Goal: Task Accomplishment & Management: Manage account settings

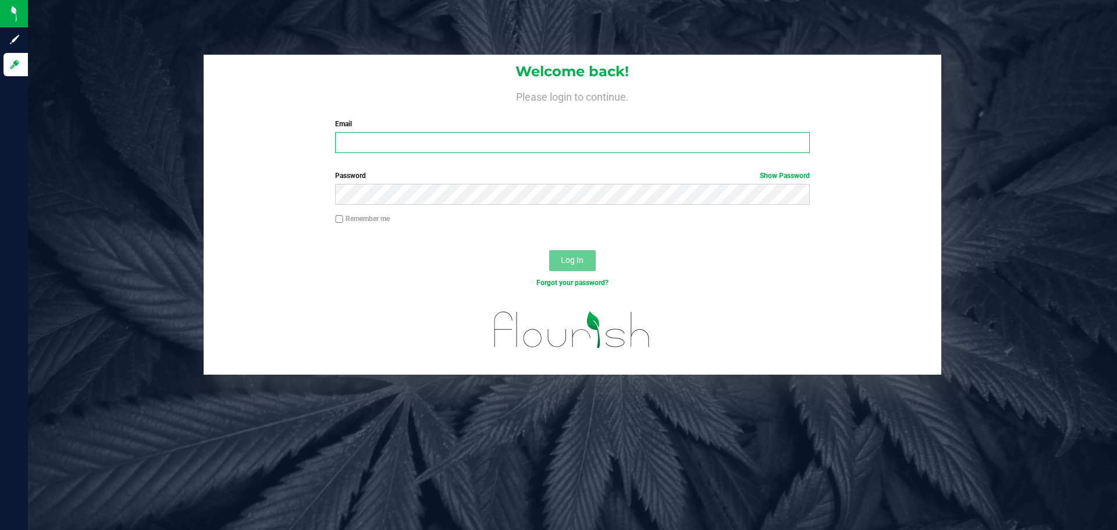
click at [497, 148] on input "Email" at bounding box center [572, 142] width 474 height 21
type input "[EMAIL_ADDRESS][DOMAIN_NAME]"
click at [549, 250] on button "Log In" at bounding box center [572, 260] width 47 height 21
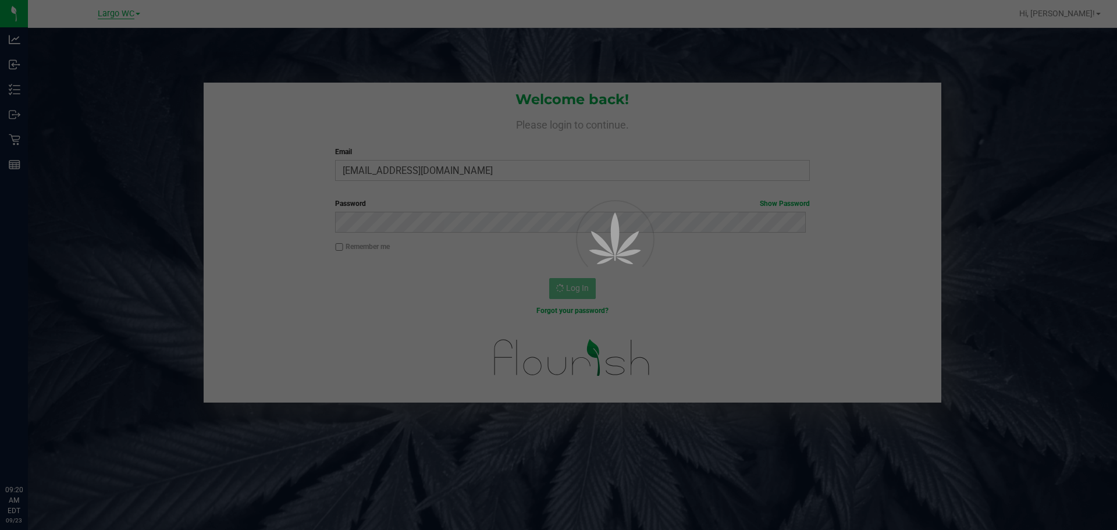
click at [119, 11] on div at bounding box center [558, 265] width 1117 height 530
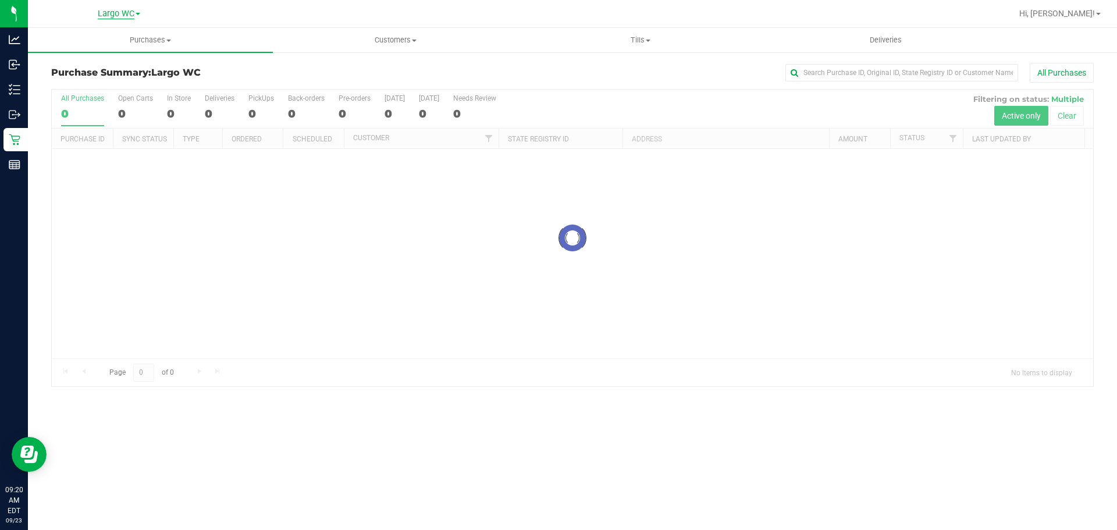
click at [125, 13] on span "Largo WC" at bounding box center [116, 14] width 37 height 10
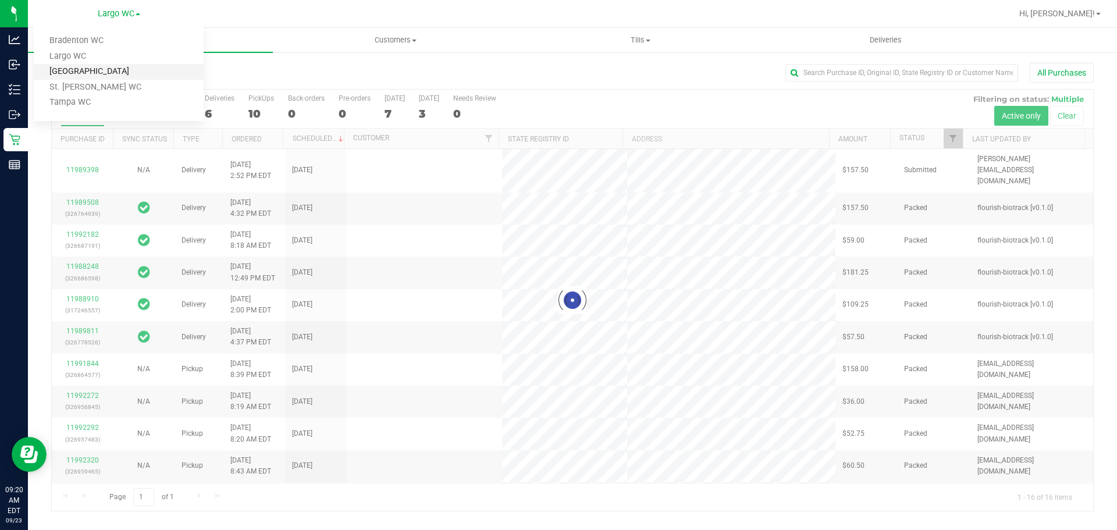
click at [111, 73] on link "[GEOGRAPHIC_DATA]" at bounding box center [119, 72] width 170 height 16
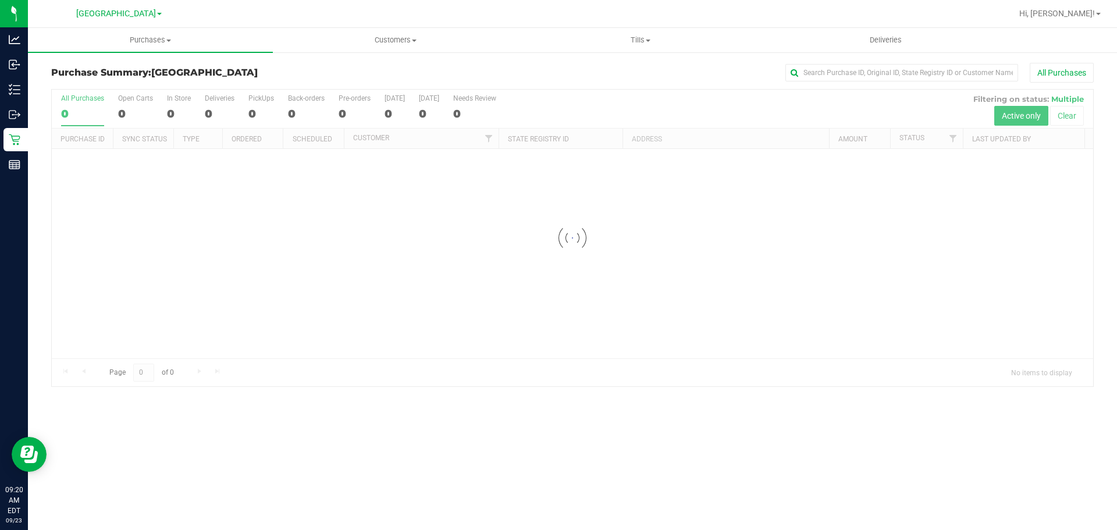
click at [283, 69] on h3 "Purchase Summary: [GEOGRAPHIC_DATA]" at bounding box center [224, 73] width 347 height 10
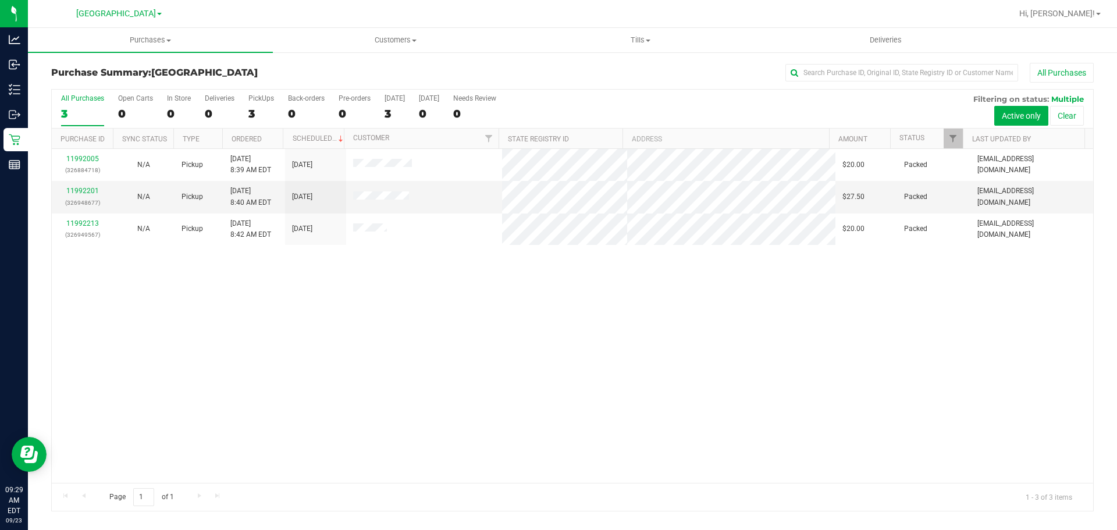
click at [811, 395] on div "11992005 (326884718) N/A Pickup [DATE] 8:39 AM EDT 9/23/2025 $20.00 Packed [EMA…" at bounding box center [573, 316] width 1042 height 334
click at [420, 420] on div "11992005 (326884718) N/A Pickup [DATE] 8:39 AM EDT 9/23/2025 $20.00 Packed [EMA…" at bounding box center [573, 316] width 1042 height 334
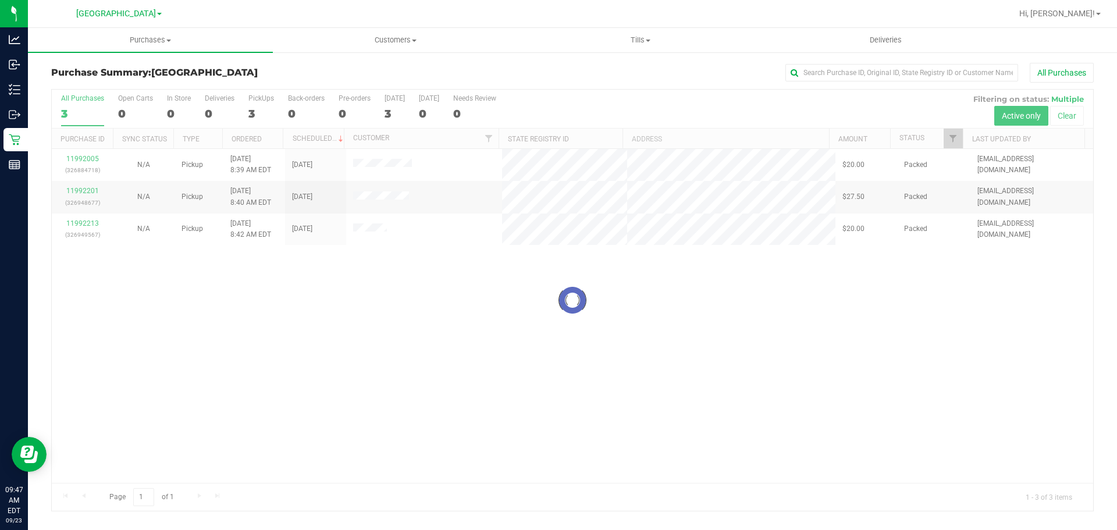
click at [264, 116] on div at bounding box center [573, 300] width 1042 height 421
click at [262, 111] on div at bounding box center [573, 300] width 1042 height 421
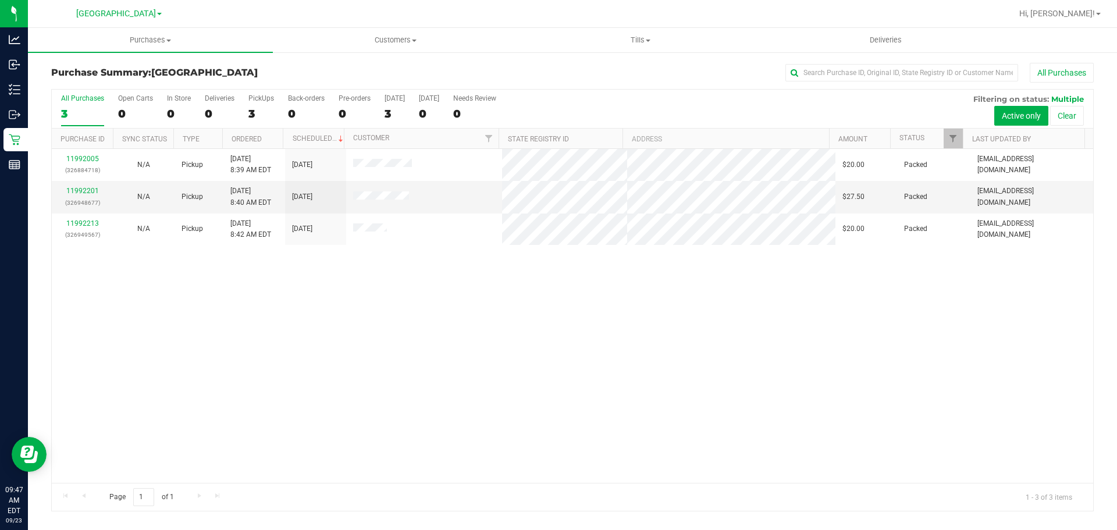
click at [260, 112] on div "3" at bounding box center [261, 113] width 26 height 13
click at [0, 0] on input "PickUps 3" at bounding box center [0, 0] width 0 height 0
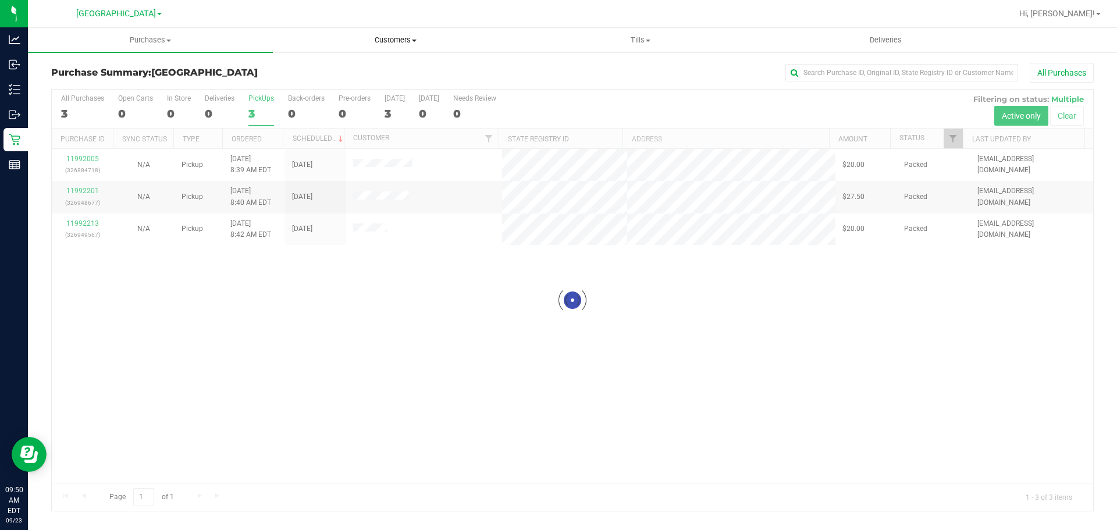
click at [395, 43] on span "Customers" at bounding box center [396, 40] width 244 height 10
click at [384, 68] on li "All customers" at bounding box center [395, 70] width 245 height 14
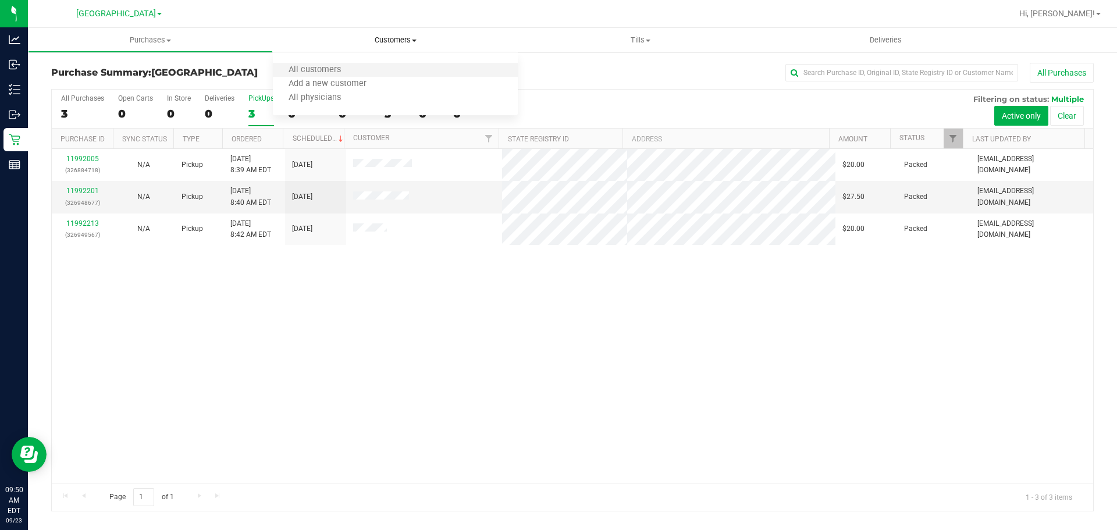
click at [359, 66] on li "All customers" at bounding box center [395, 70] width 245 height 14
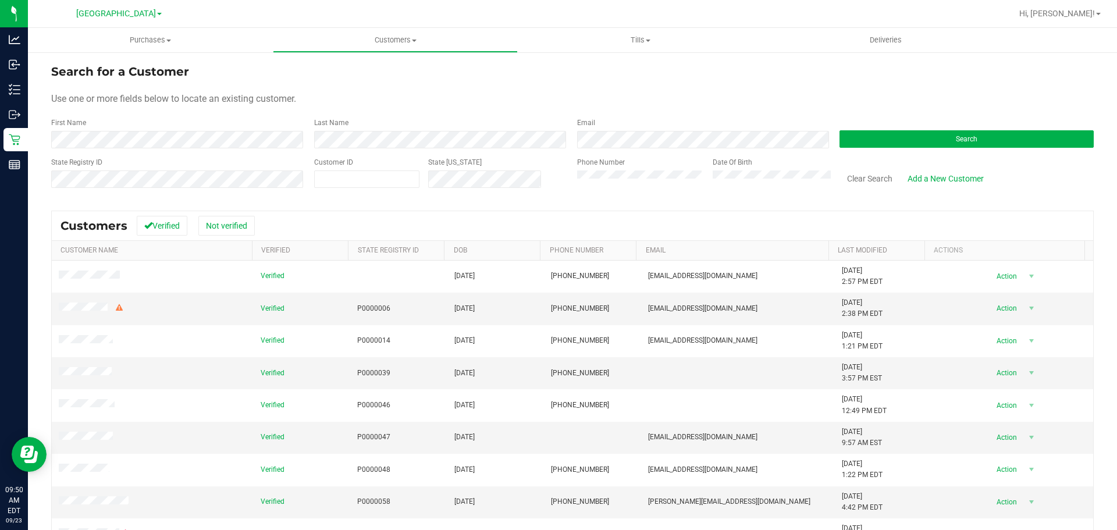
click at [345, 125] on label "Last Name" at bounding box center [331, 123] width 34 height 10
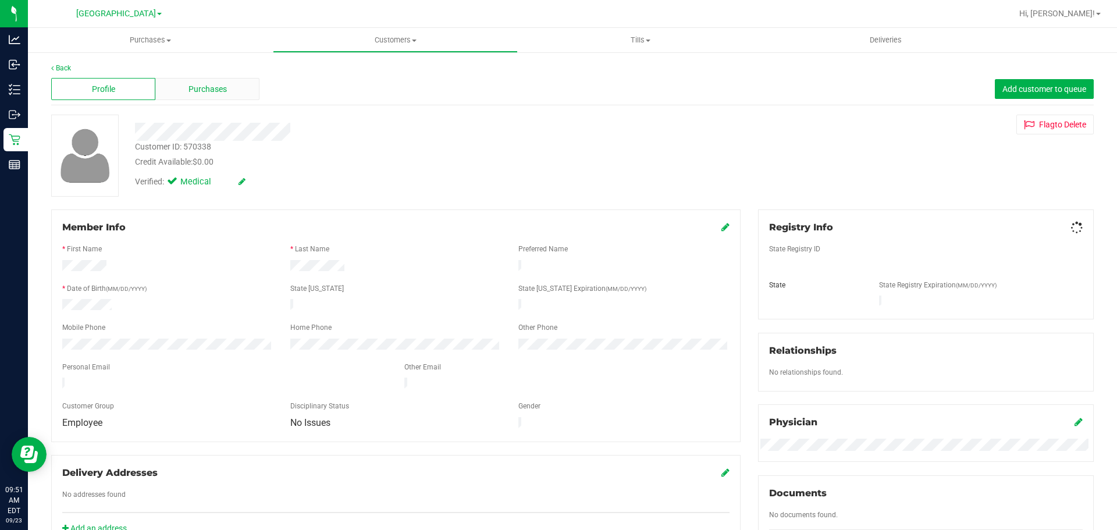
click at [183, 86] on div "Purchases" at bounding box center [207, 89] width 104 height 22
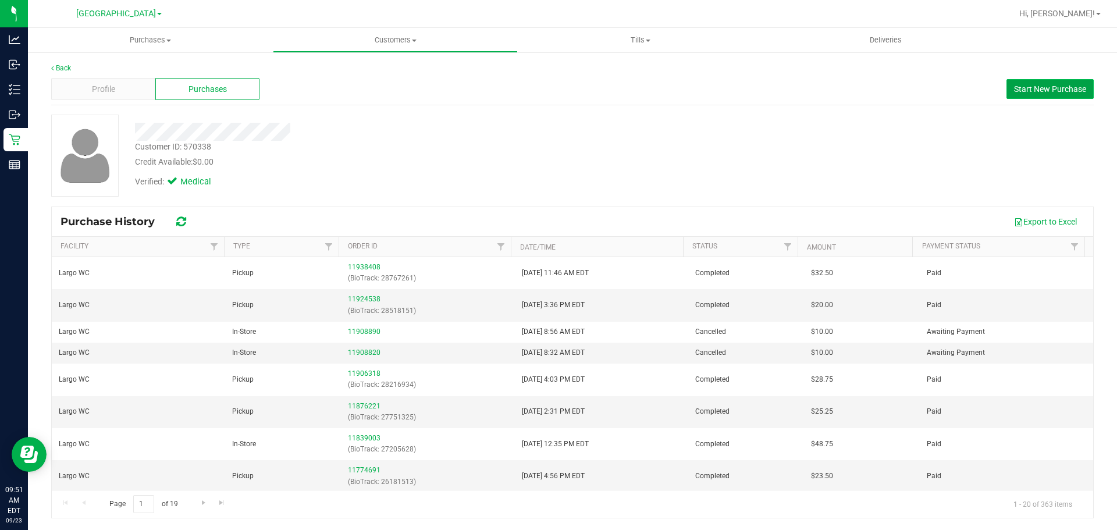
click at [1062, 87] on span "Start New Purchase" at bounding box center [1050, 88] width 72 height 9
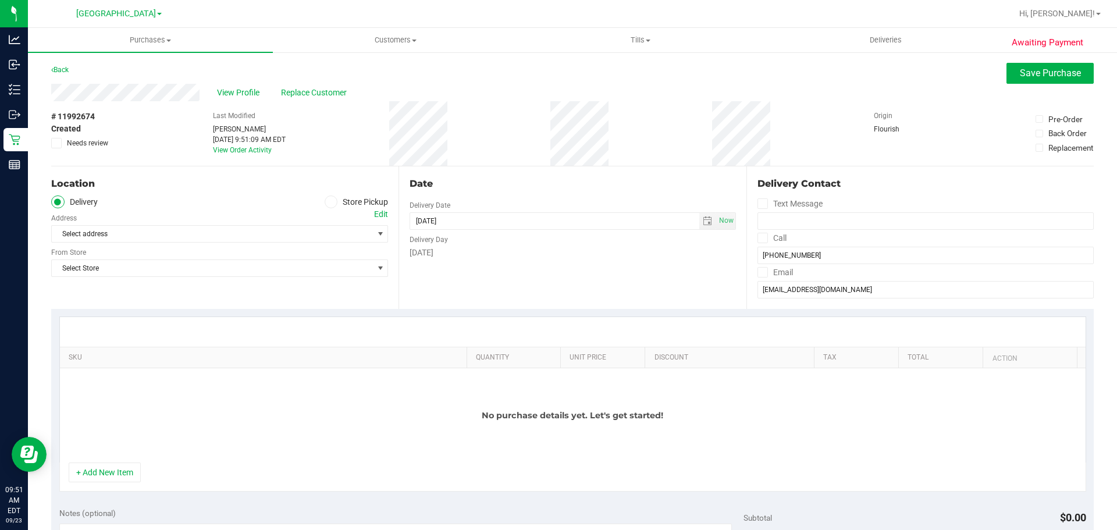
click at [329, 202] on icon at bounding box center [331, 202] width 7 height 0
click at [0, 0] on input "Store Pickup" at bounding box center [0, 0] width 0 height 0
click at [307, 230] on span "Select Store" at bounding box center [212, 234] width 321 height 16
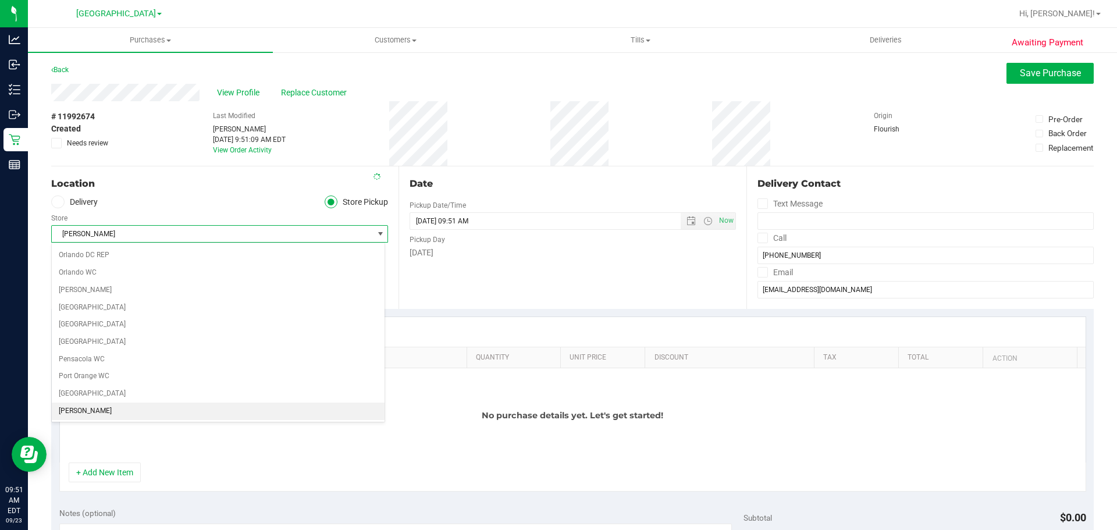
scroll to position [587, 0]
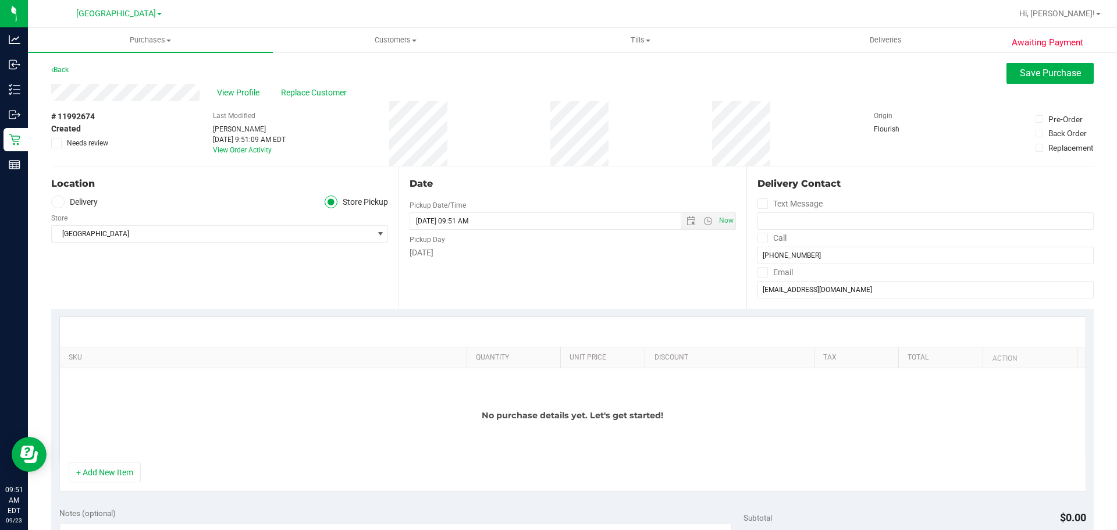
click at [145, 474] on div "+ Add New Item" at bounding box center [572, 477] width 1027 height 29
click at [134, 476] on button "+ Add New Item" at bounding box center [105, 473] width 72 height 20
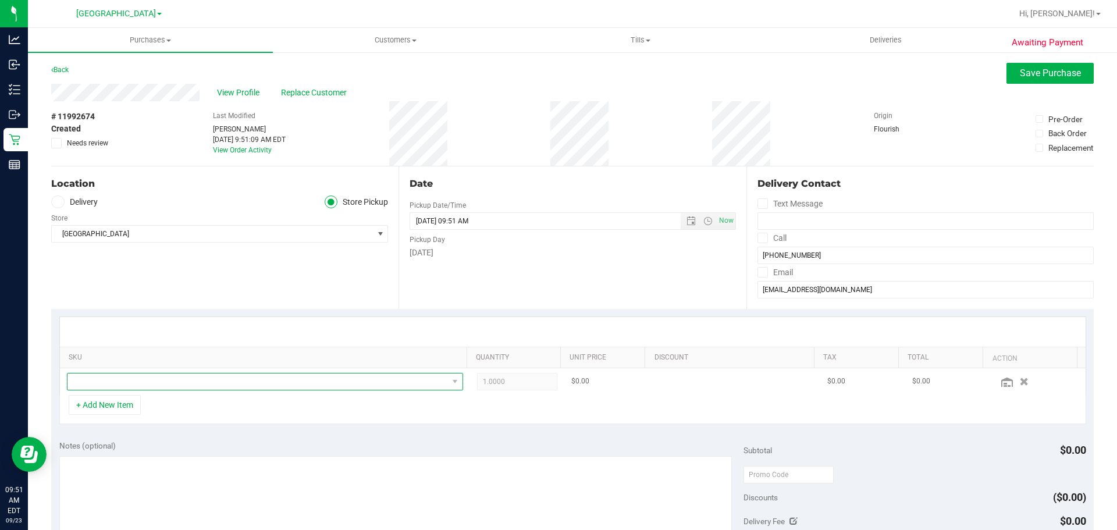
click at [165, 384] on span "NO DATA FOUND" at bounding box center [258, 382] width 381 height 16
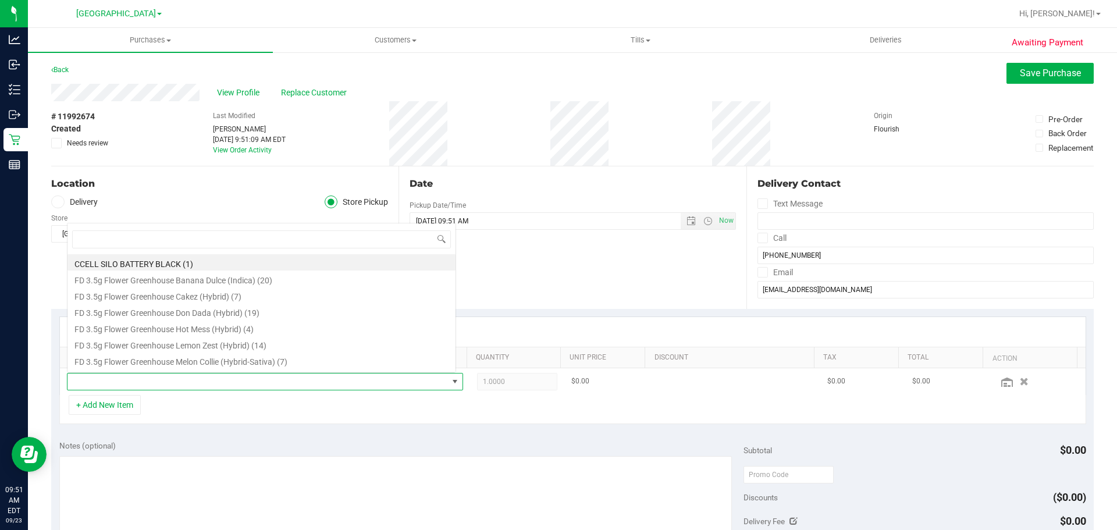
scroll to position [17, 386]
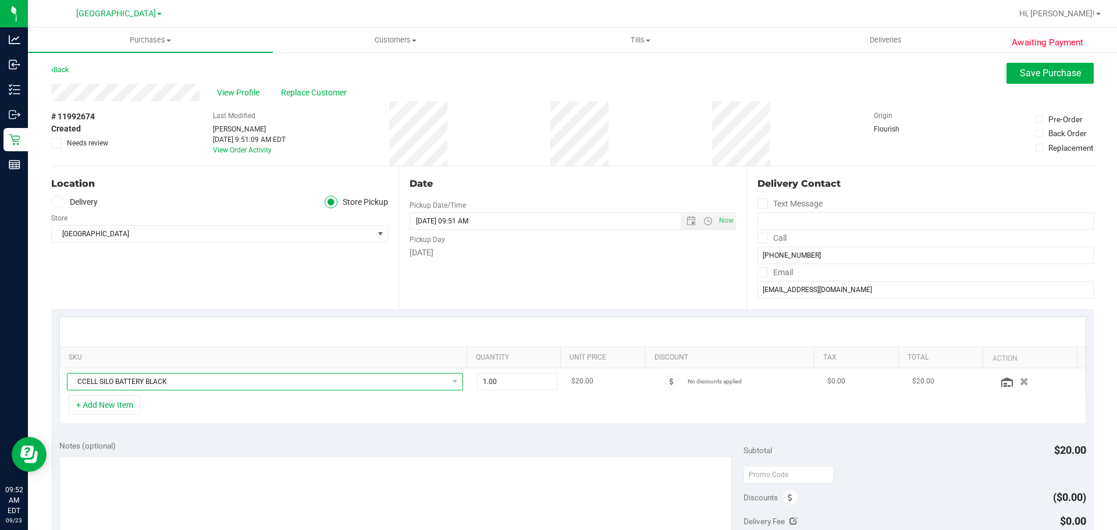
click at [220, 381] on span "CCELL SILO BATTERY BLACK" at bounding box center [258, 382] width 381 height 16
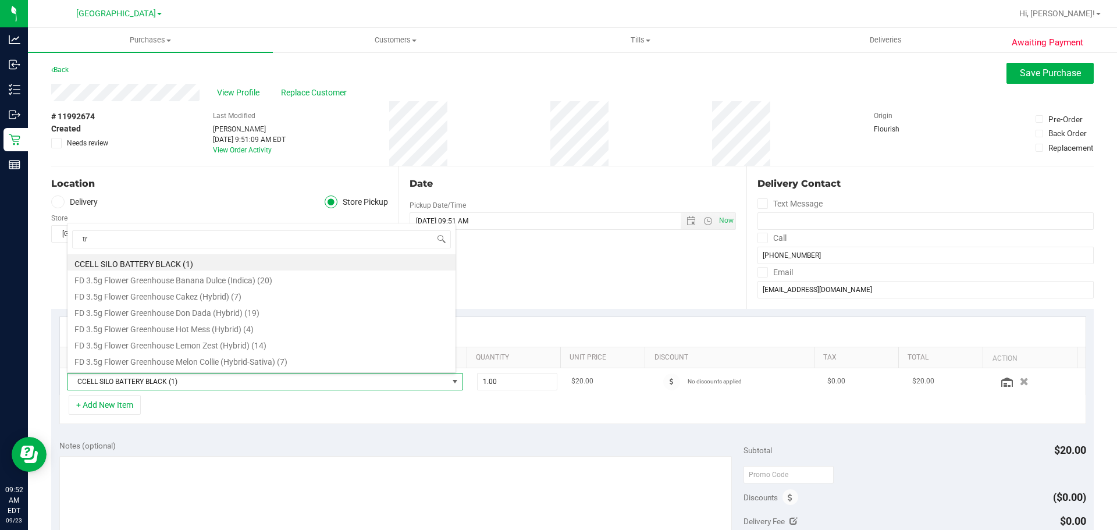
type input "trk"
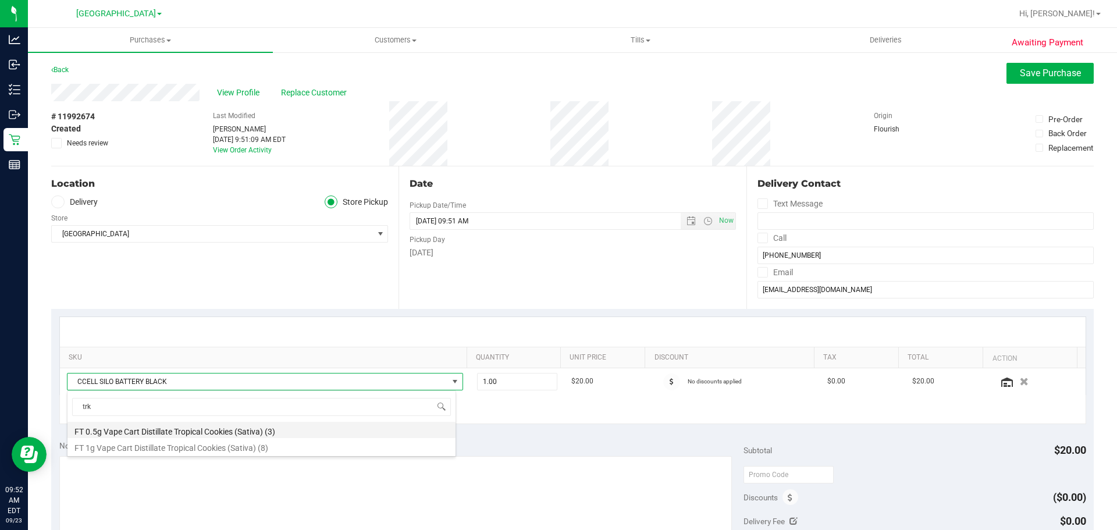
click at [212, 434] on li "FT 0.5g Vape Cart Distillate Tropical Cookies (Sativa) (3)" at bounding box center [262, 430] width 388 height 16
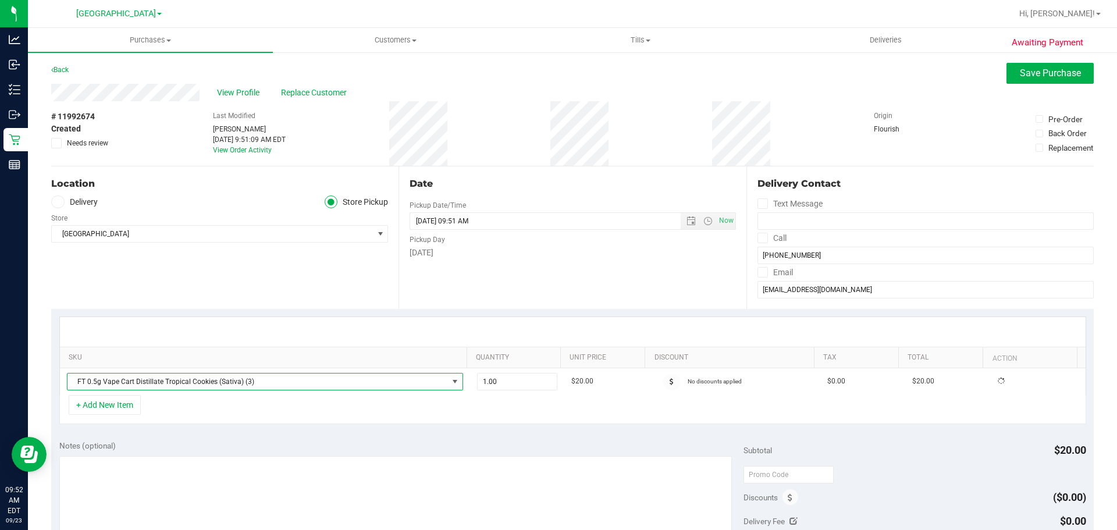
click at [205, 424] on div "SKU Quantity Unit Price Discount Tax Total Action FT 0.5g Vape Cart Distillate …" at bounding box center [572, 370] width 1043 height 123
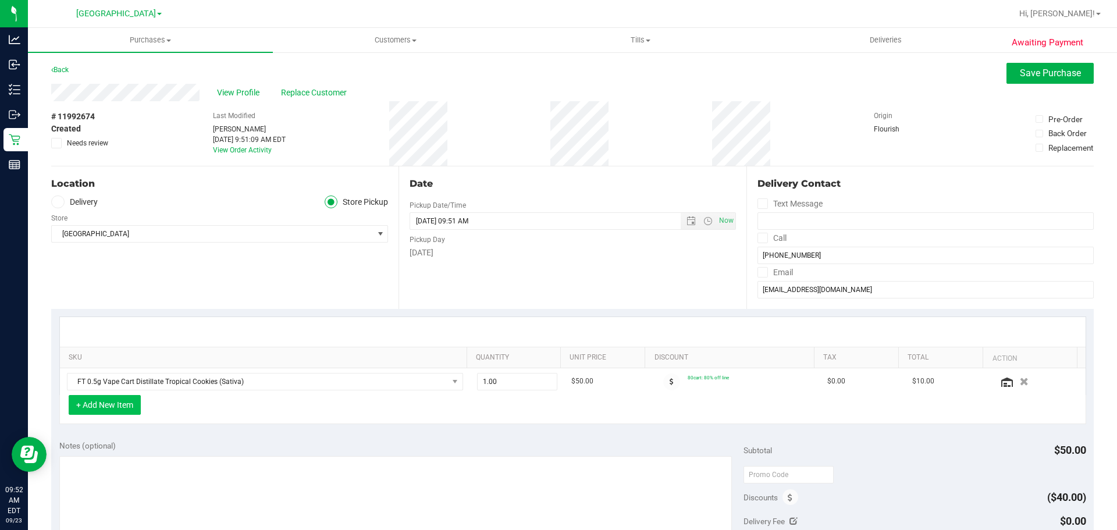
click at [86, 401] on button "+ Add New Item" at bounding box center [105, 405] width 72 height 20
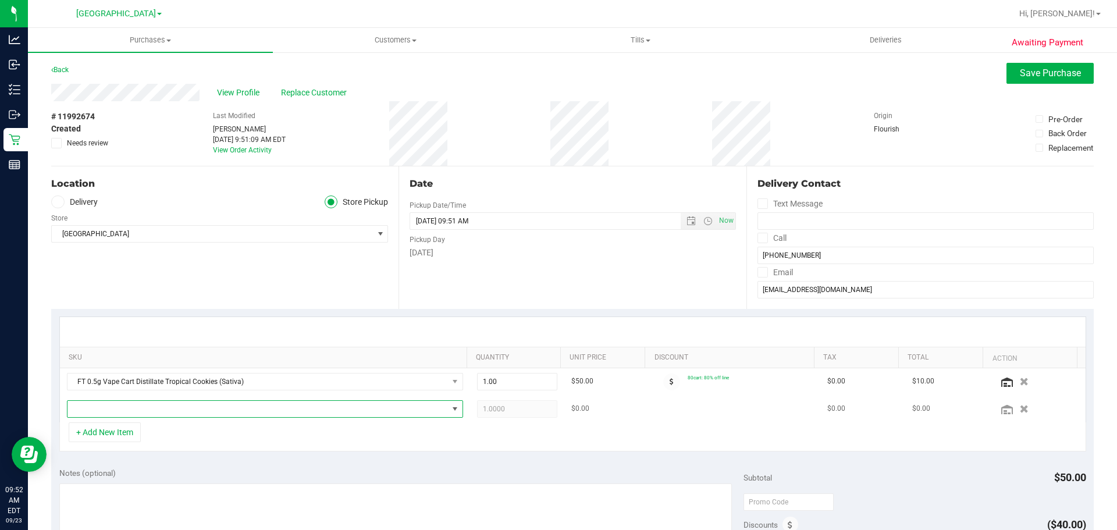
click at [130, 407] on span "NO DATA FOUND" at bounding box center [258, 409] width 381 height 16
type input "varia"
click at [160, 450] on li "FT BATTERY WHITE 510 VARIABLE POWER (2)" at bounding box center [262, 457] width 388 height 16
click at [205, 440] on div "+ Add New Item" at bounding box center [572, 436] width 1027 height 29
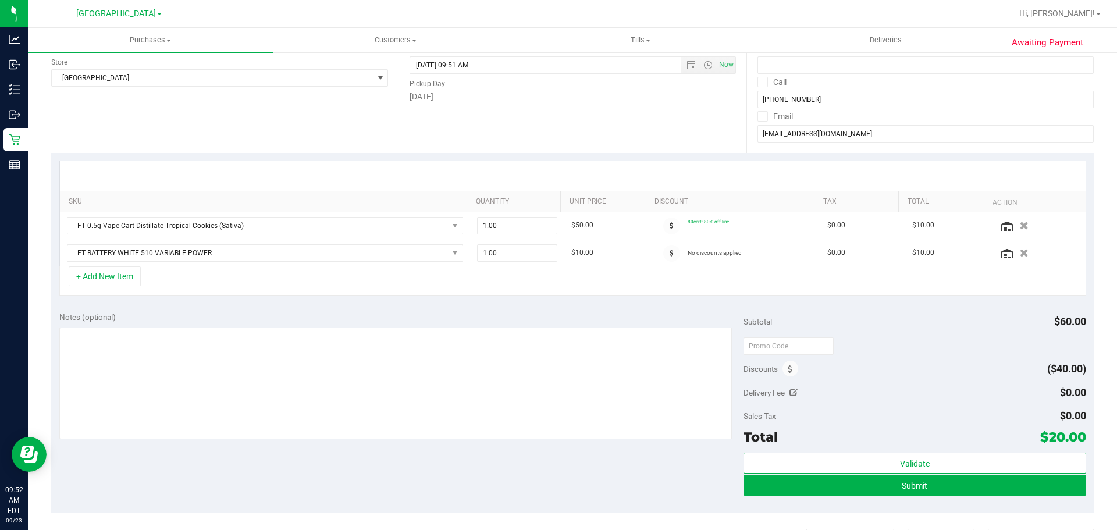
scroll to position [175, 0]
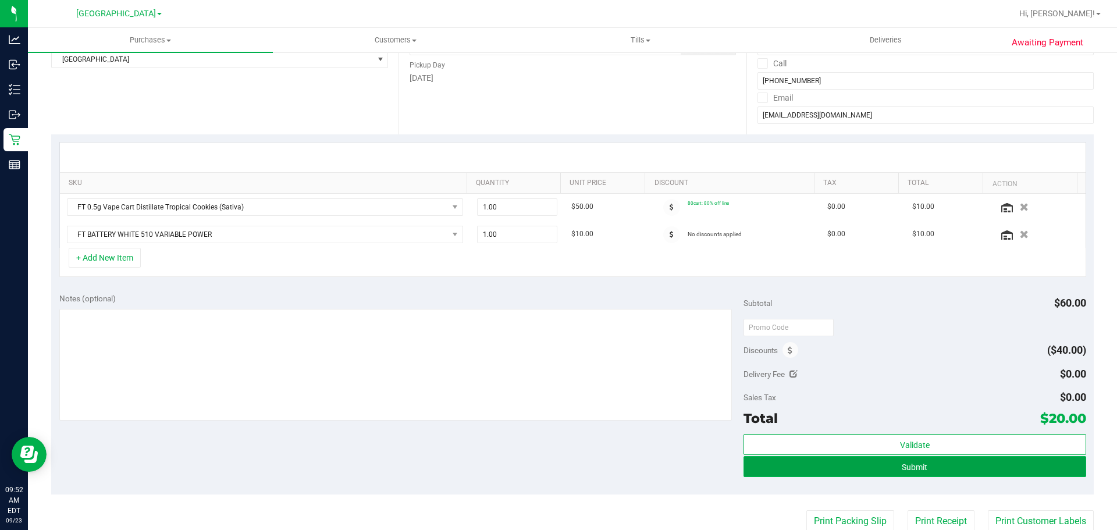
click at [930, 467] on button "Submit" at bounding box center [915, 466] width 342 height 21
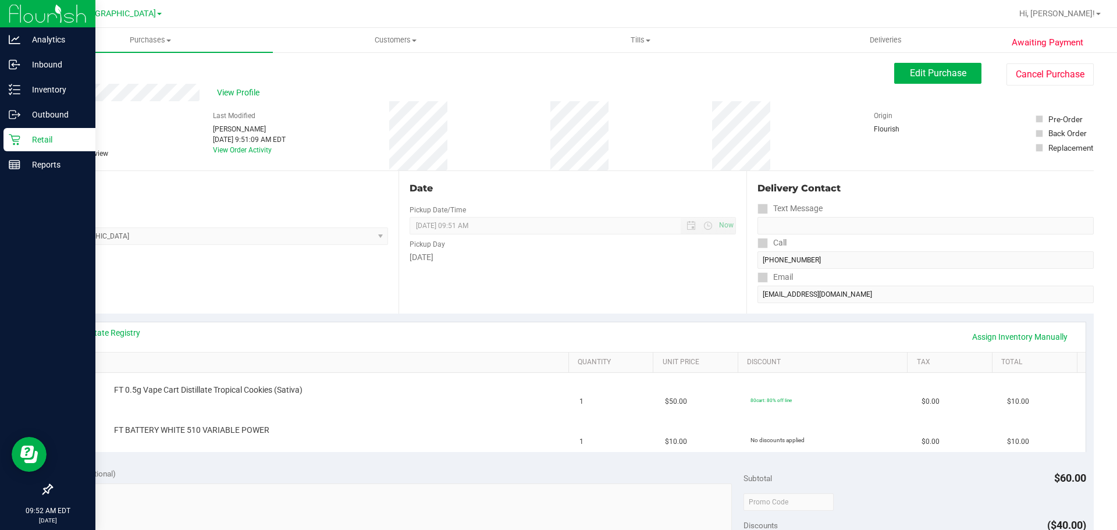
click at [55, 129] on div "Retail" at bounding box center [49, 139] width 92 height 23
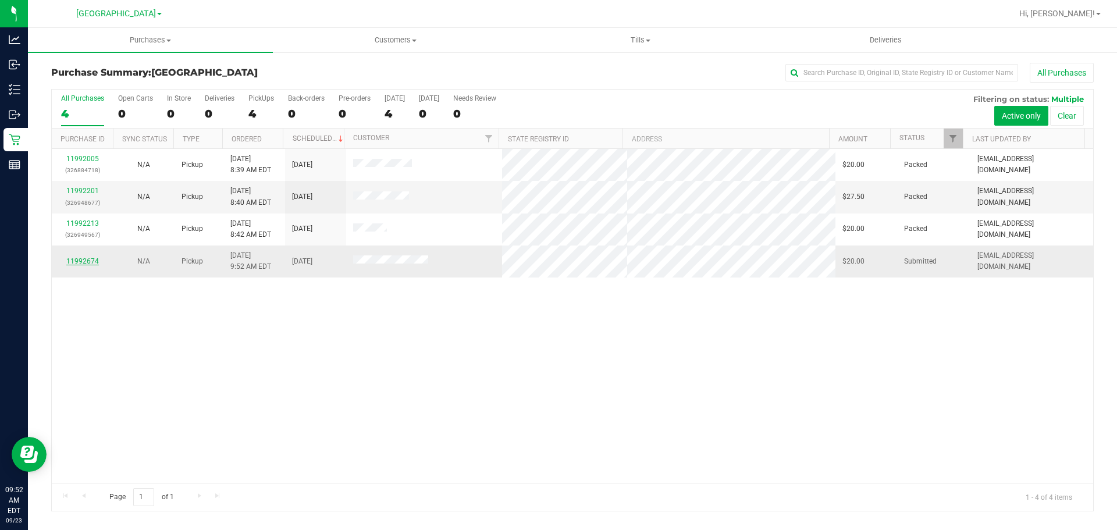
click at [94, 265] on link "11992674" at bounding box center [82, 261] width 33 height 8
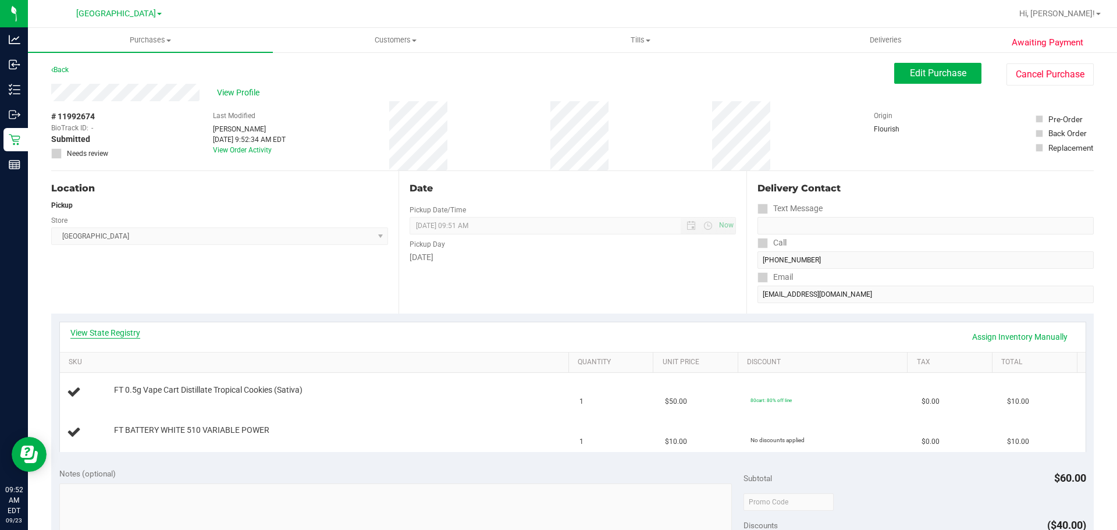
click at [121, 333] on link "View State Registry" at bounding box center [105, 333] width 70 height 12
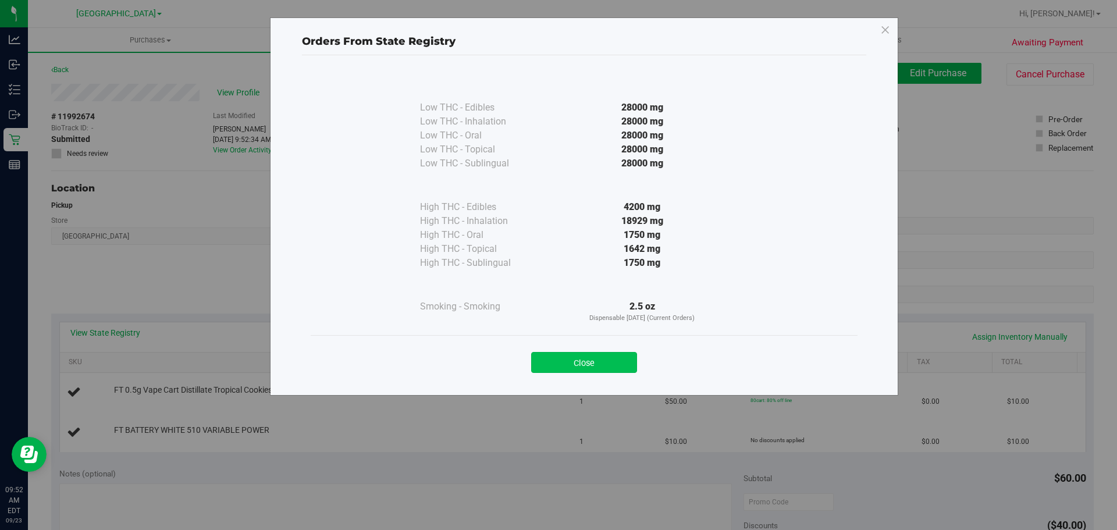
click at [620, 358] on button "Close" at bounding box center [584, 362] width 106 height 21
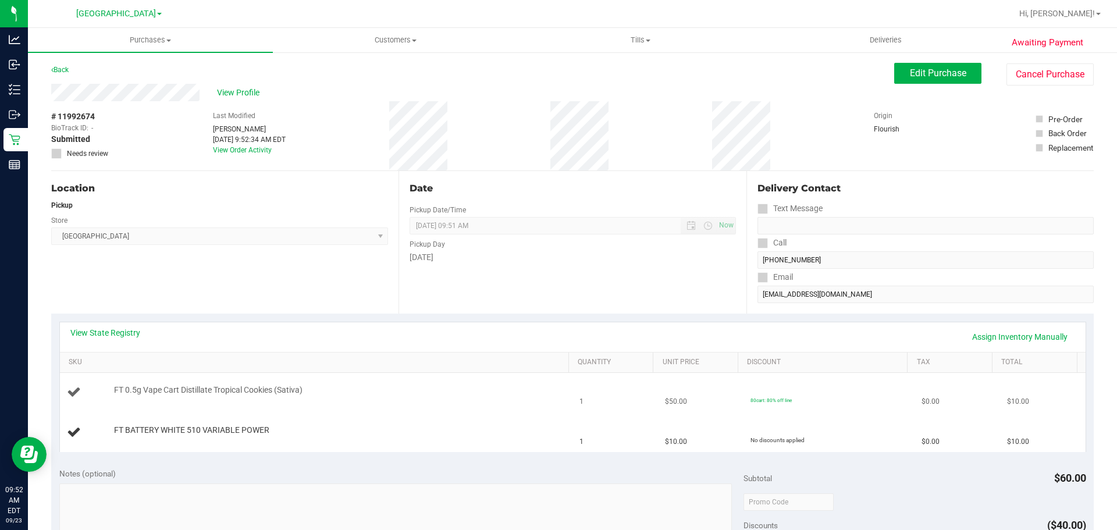
click at [616, 383] on td "1" at bounding box center [616, 393] width 86 height 40
drag, startPoint x: 548, startPoint y: 402, endPoint x: 611, endPoint y: 428, distance: 68.4
click at [611, 428] on tbody "FT 0.5g Vape Cart Distillate Tropical Cookies (Sativa) 1 $50.00 80cart: 80% off…" at bounding box center [573, 412] width 1026 height 79
click at [616, 428] on td "1" at bounding box center [616, 432] width 86 height 39
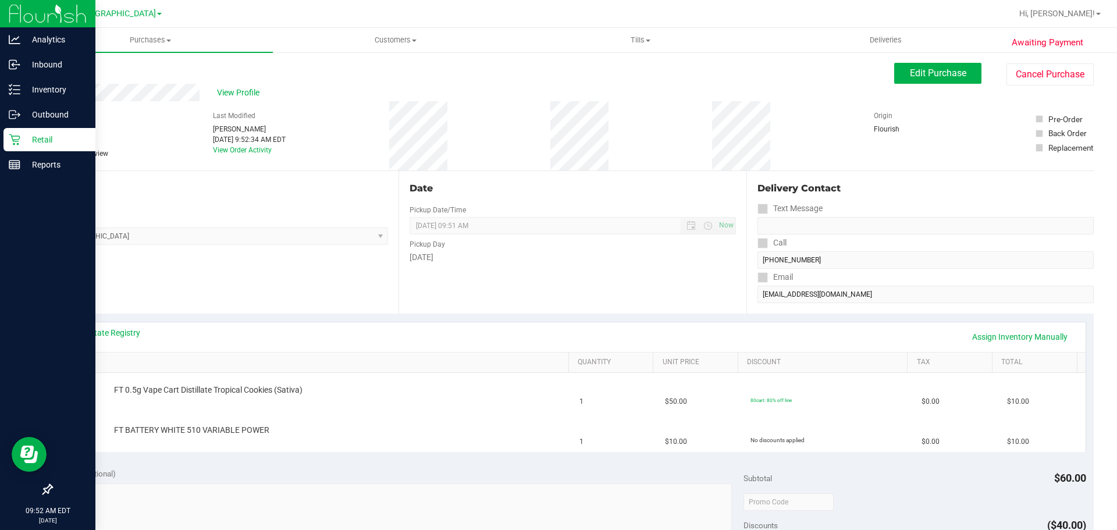
click at [20, 143] on p "Retail" at bounding box center [55, 140] width 70 height 14
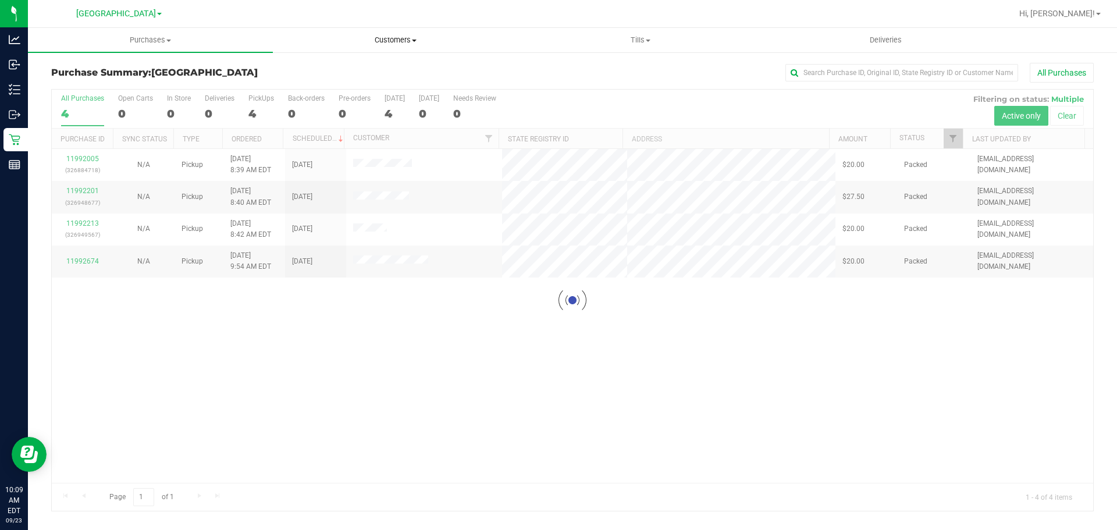
click at [395, 45] on span "Customers" at bounding box center [396, 40] width 244 height 10
click at [367, 66] on li "All customers" at bounding box center [395, 70] width 245 height 14
click at [300, 67] on span "All customers" at bounding box center [315, 70] width 84 height 10
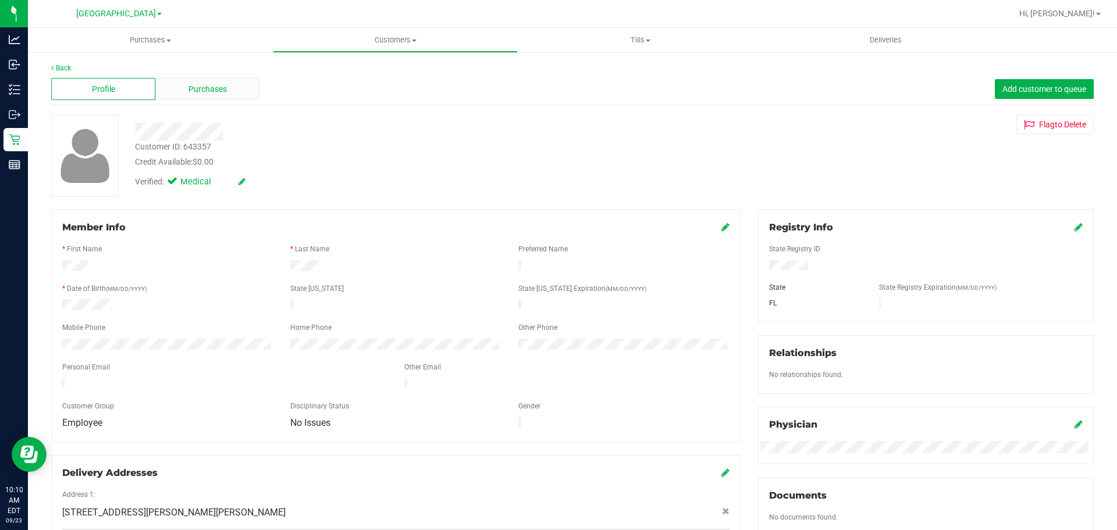
click at [208, 86] on span "Purchases" at bounding box center [208, 89] width 38 height 12
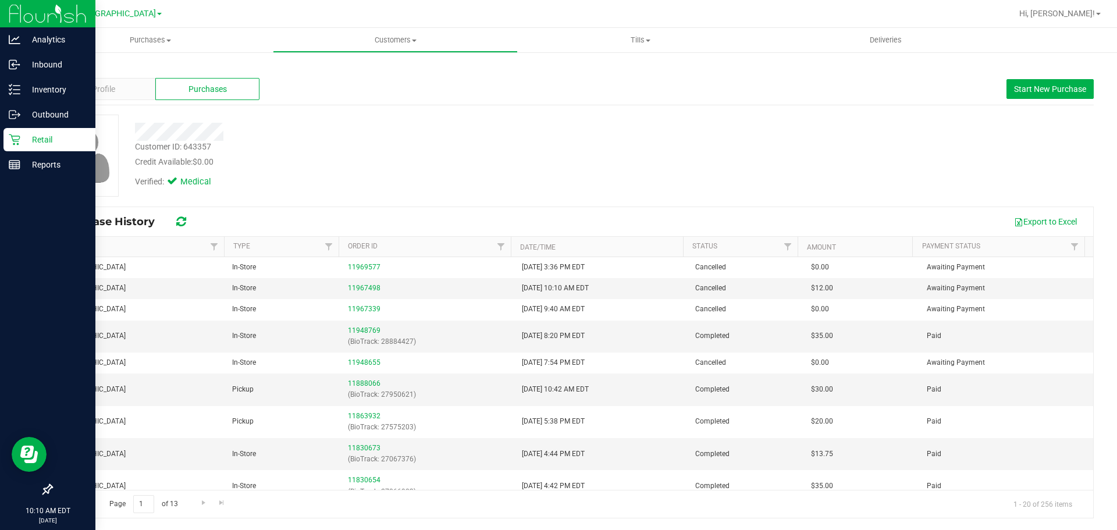
click at [27, 23] on img at bounding box center [48, 13] width 78 height 27
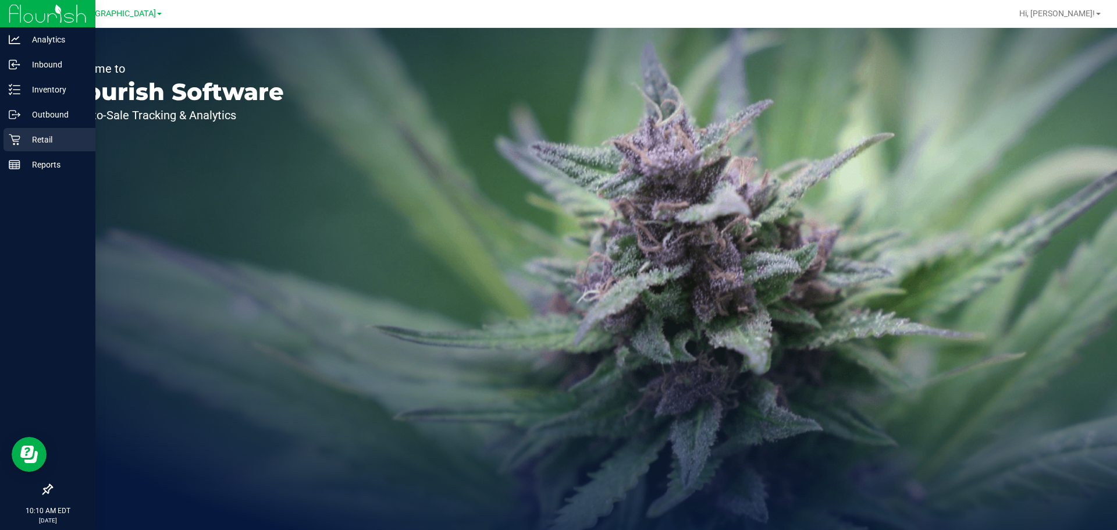
click at [48, 136] on p "Retail" at bounding box center [55, 140] width 70 height 14
